Goal: Check status: Check status

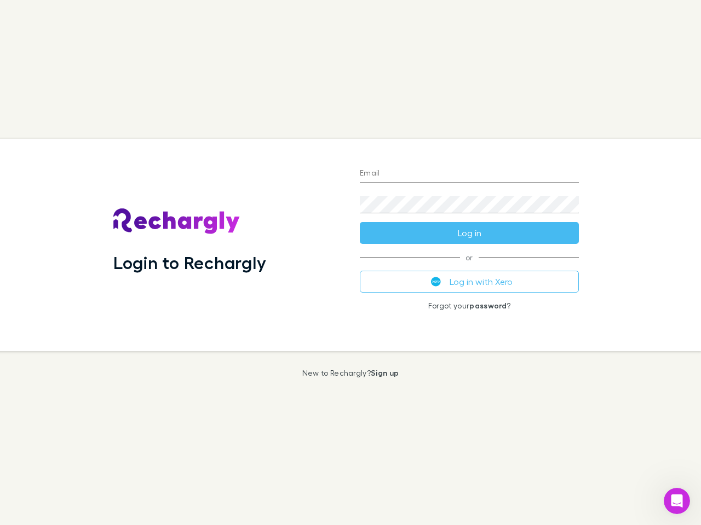
click at [350, 263] on div "Login to Rechargly" at bounding box center [228, 245] width 246 height 212
click at [469, 174] on input "Email" at bounding box center [469, 174] width 219 height 18
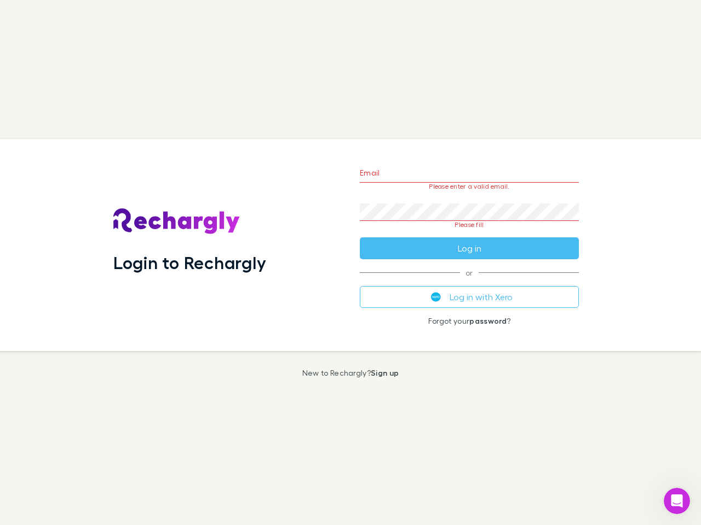
click at [469, 233] on form "Email Please enter a valid email. Password Please fill Log in" at bounding box center [469, 208] width 219 height 103
click at [469, 282] on div "Email Please enter a valid email. Password Please fill Log in or Log in with Xe…" at bounding box center [469, 245] width 236 height 212
